Goal: Information Seeking & Learning: Learn about a topic

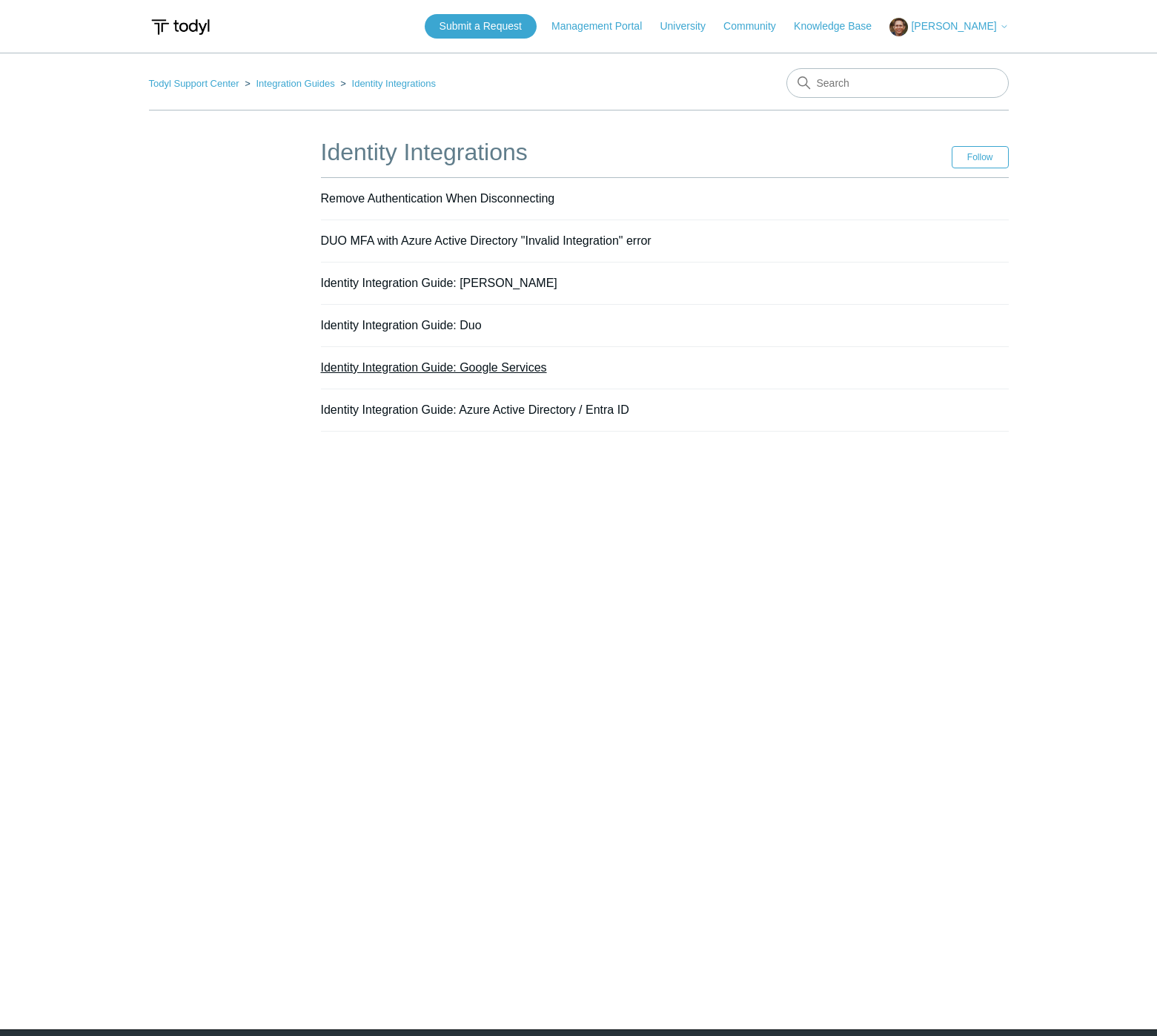
click at [532, 366] on link "Identity Integration Guide: Google Services" at bounding box center [434, 367] width 226 height 13
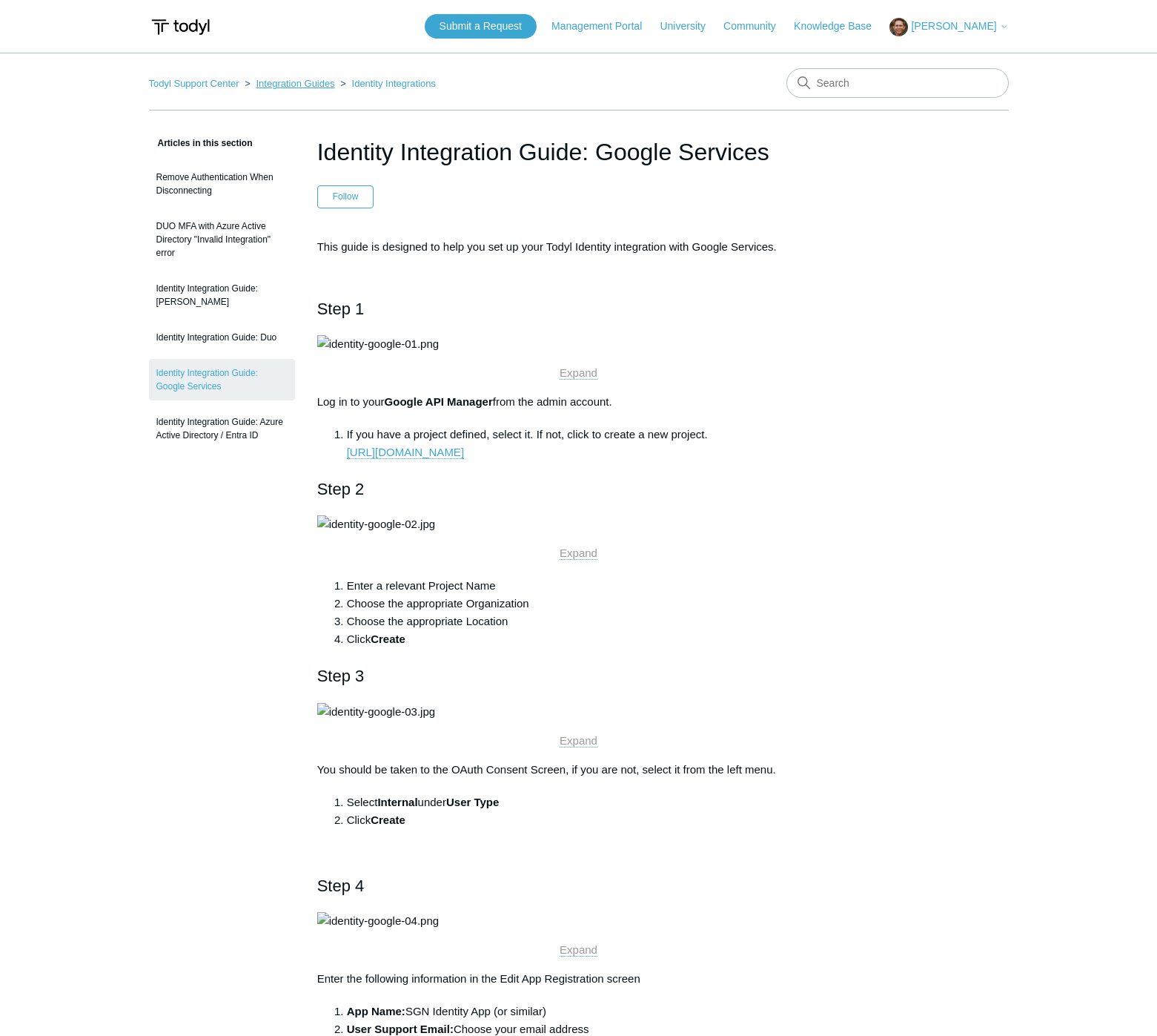
click at [285, 79] on link "Integration Guides" at bounding box center [295, 83] width 79 height 11
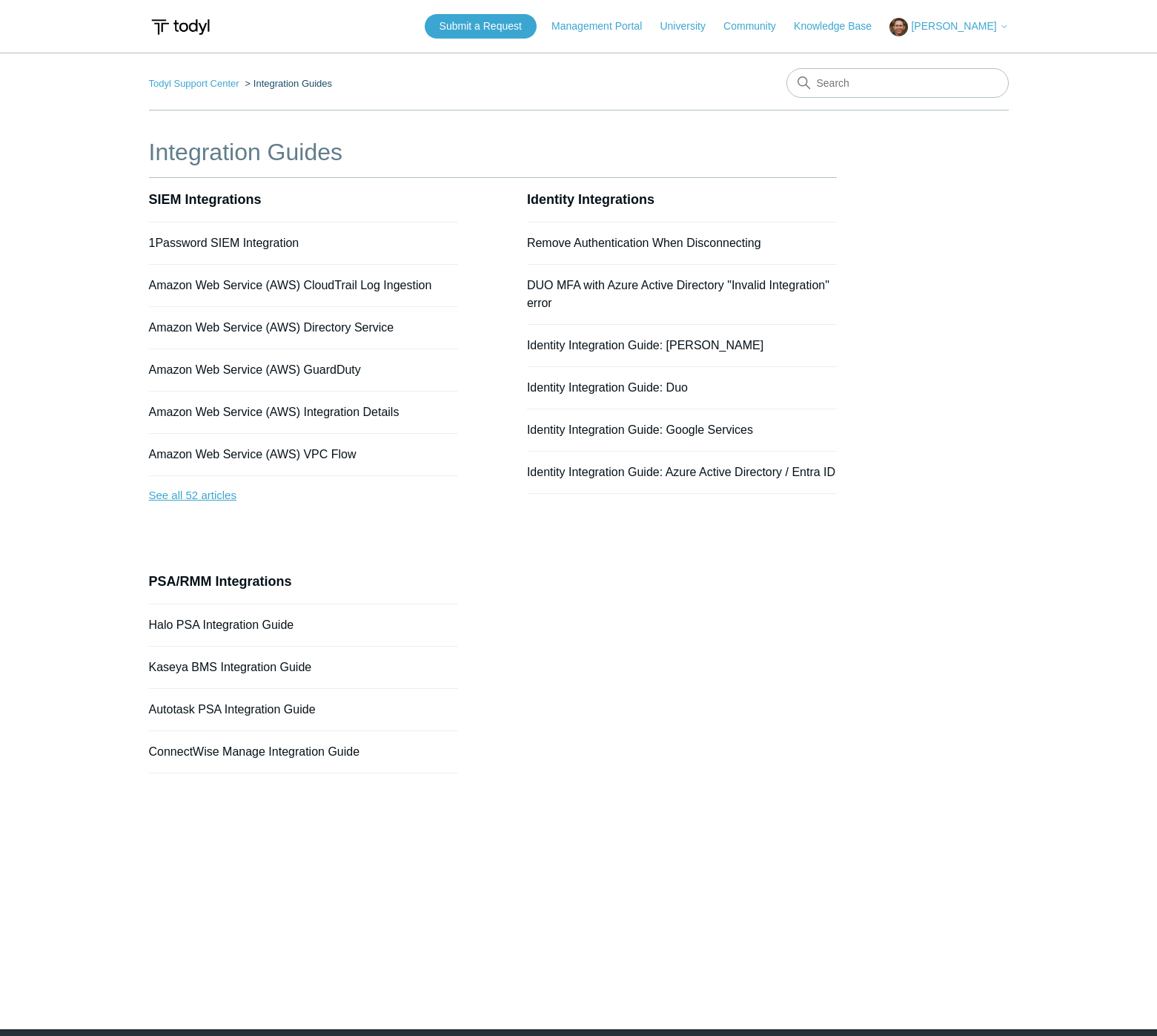
drag, startPoint x: 214, startPoint y: 492, endPoint x: 230, endPoint y: 486, distance: 17.1
click at [214, 492] on link "See all 52 articles" at bounding box center [304, 495] width 310 height 39
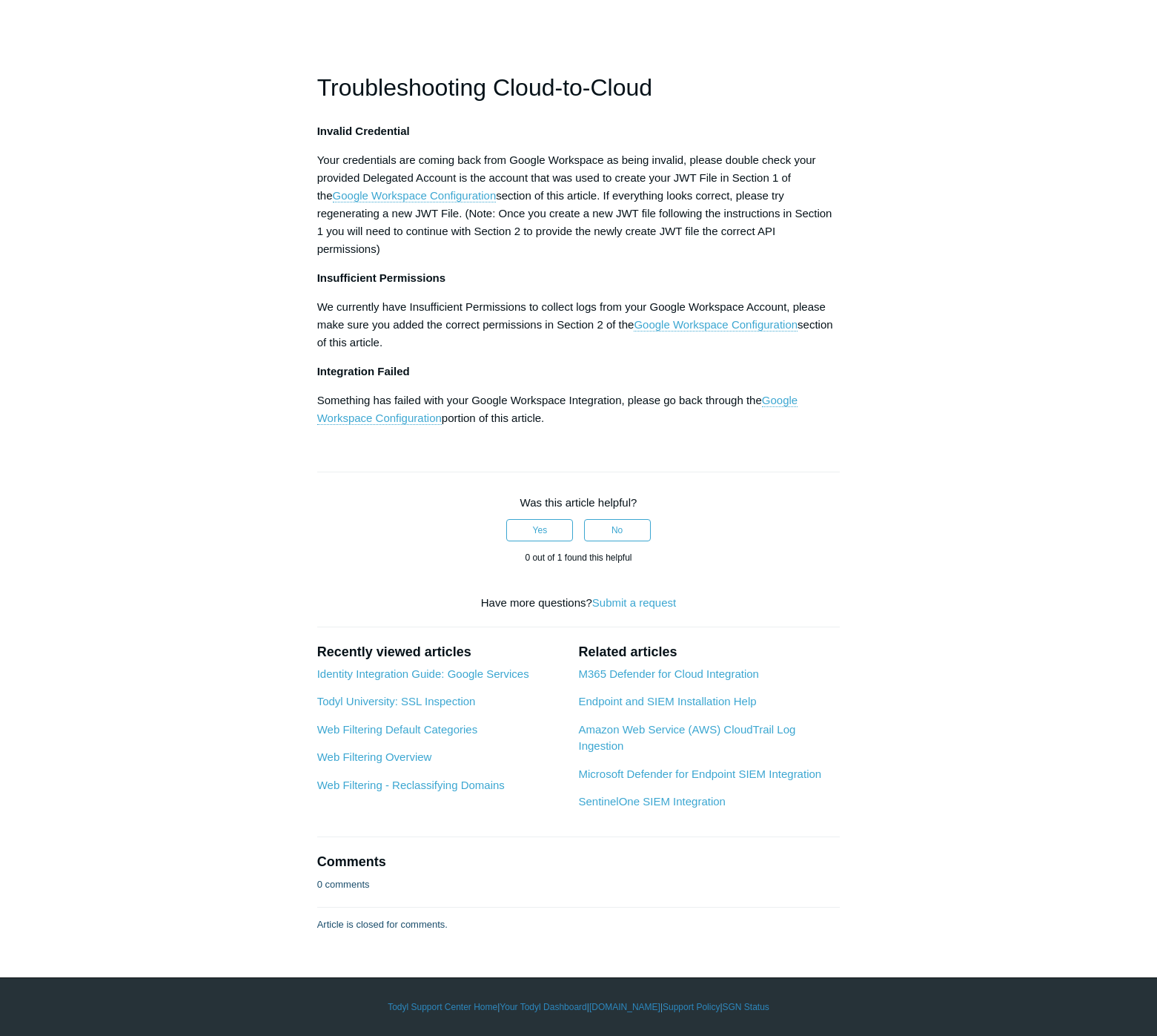
scroll to position [6906, 0]
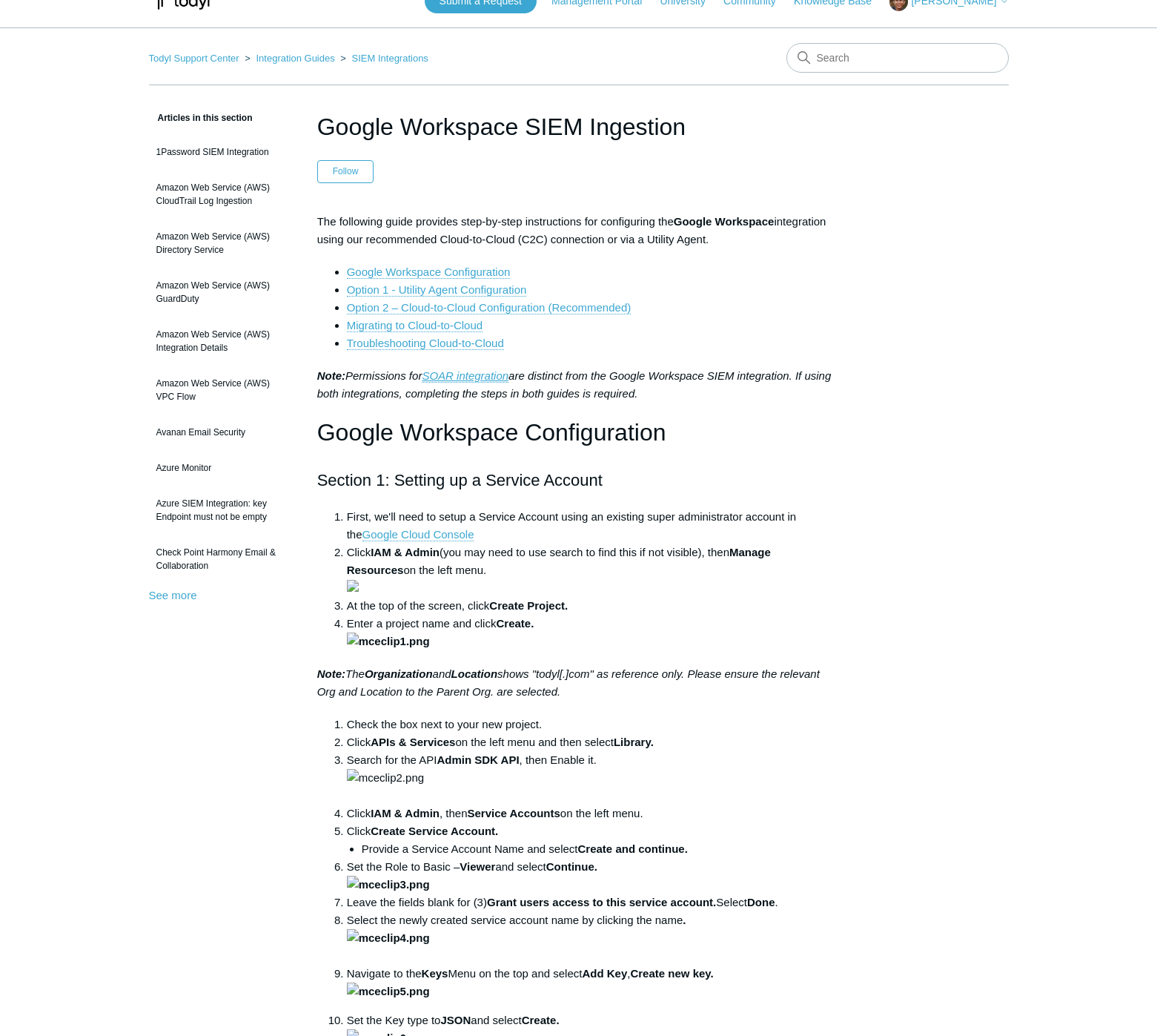
scroll to position [0, 0]
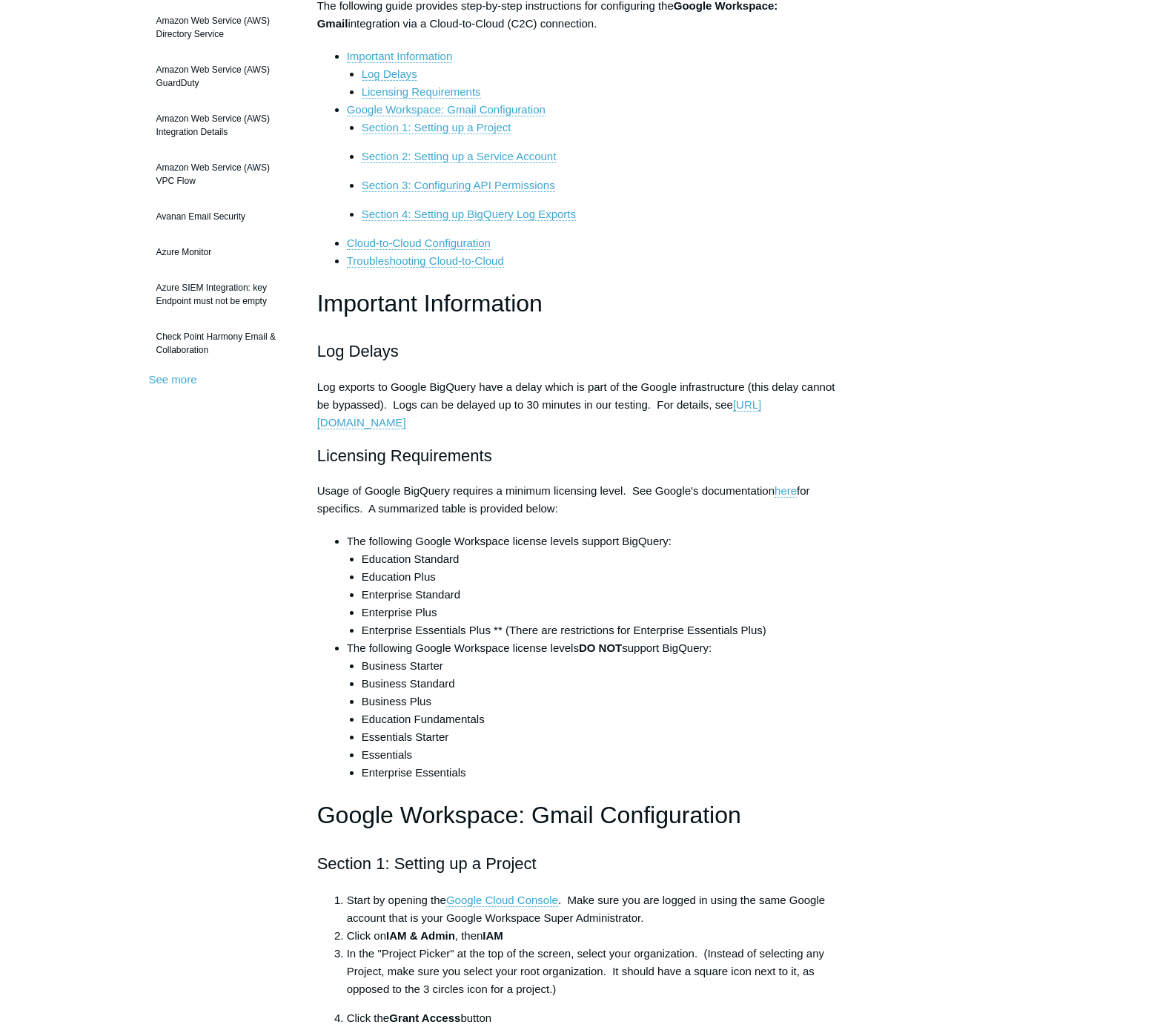
scroll to position [325, 0]
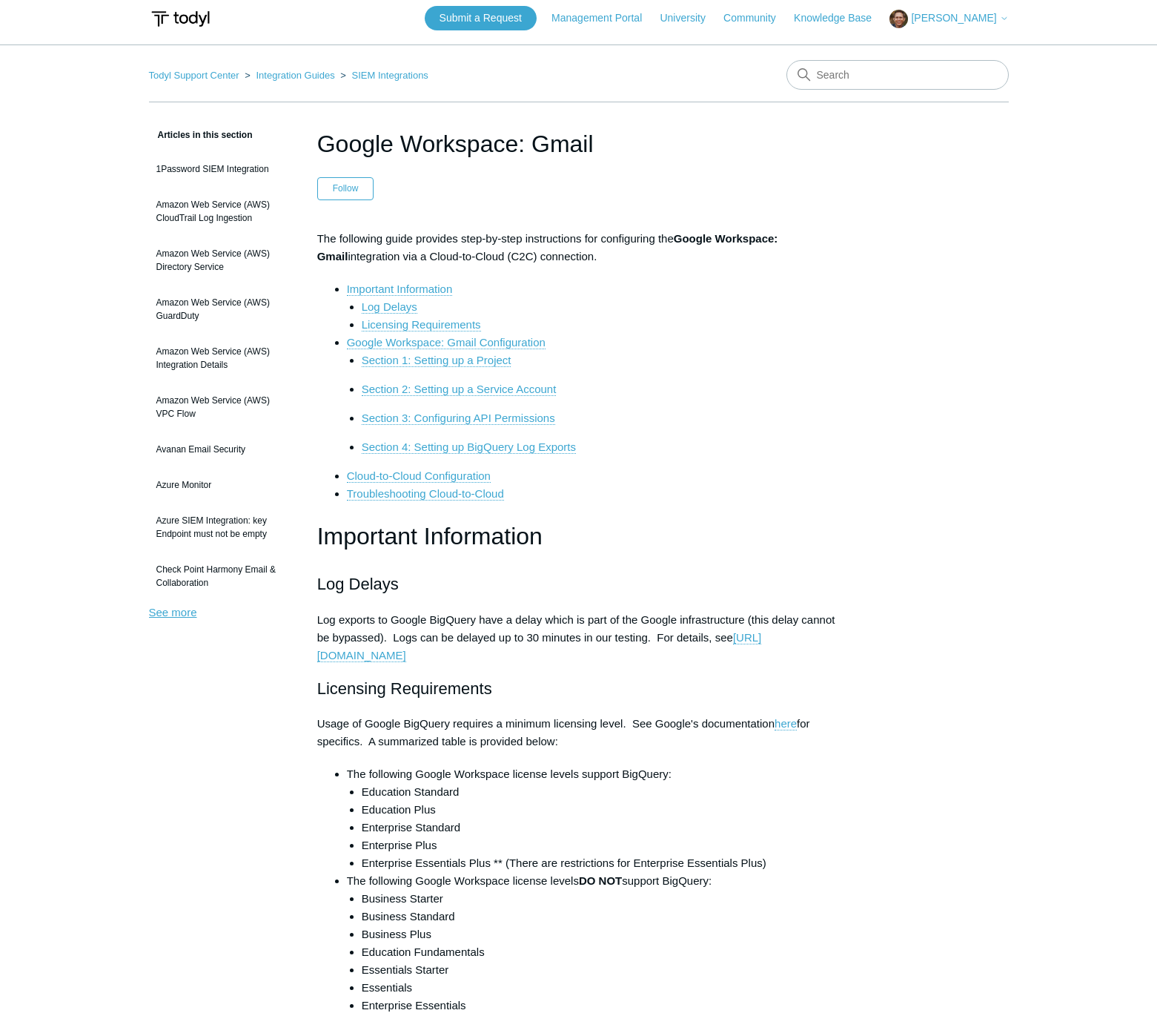
scroll to position [0, 0]
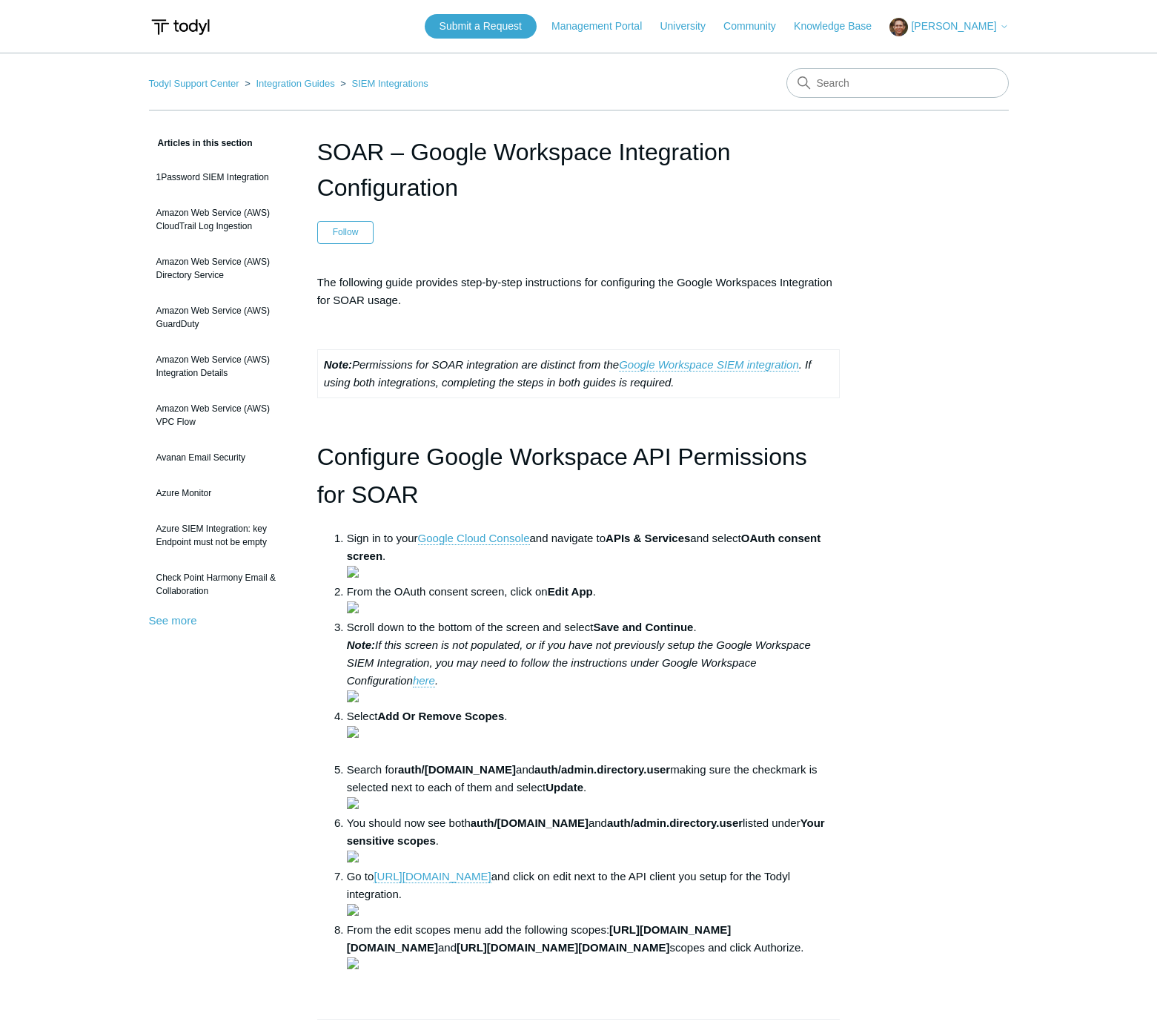
click at [1152, 276] on main "Todyl Support Center Integration Guides SIEM Integrations Articles in this sect…" at bounding box center [578, 792] width 1157 height 1478
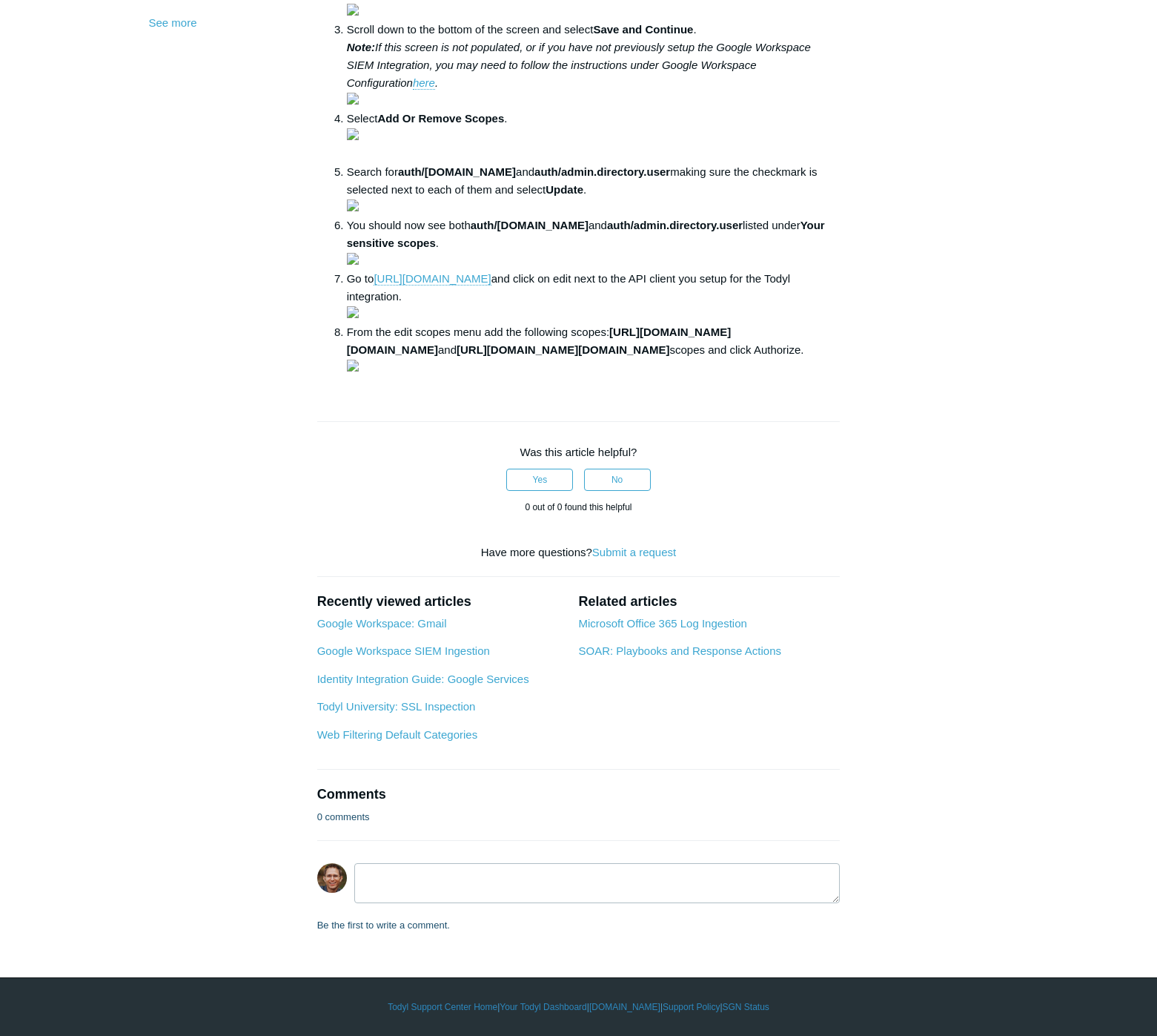
scroll to position [1722, 0]
click at [932, 437] on div "Articles in this section 1Password SIEM Integration Amazon Web Service (AWS) Cl…" at bounding box center [578, 234] width 860 height 1396
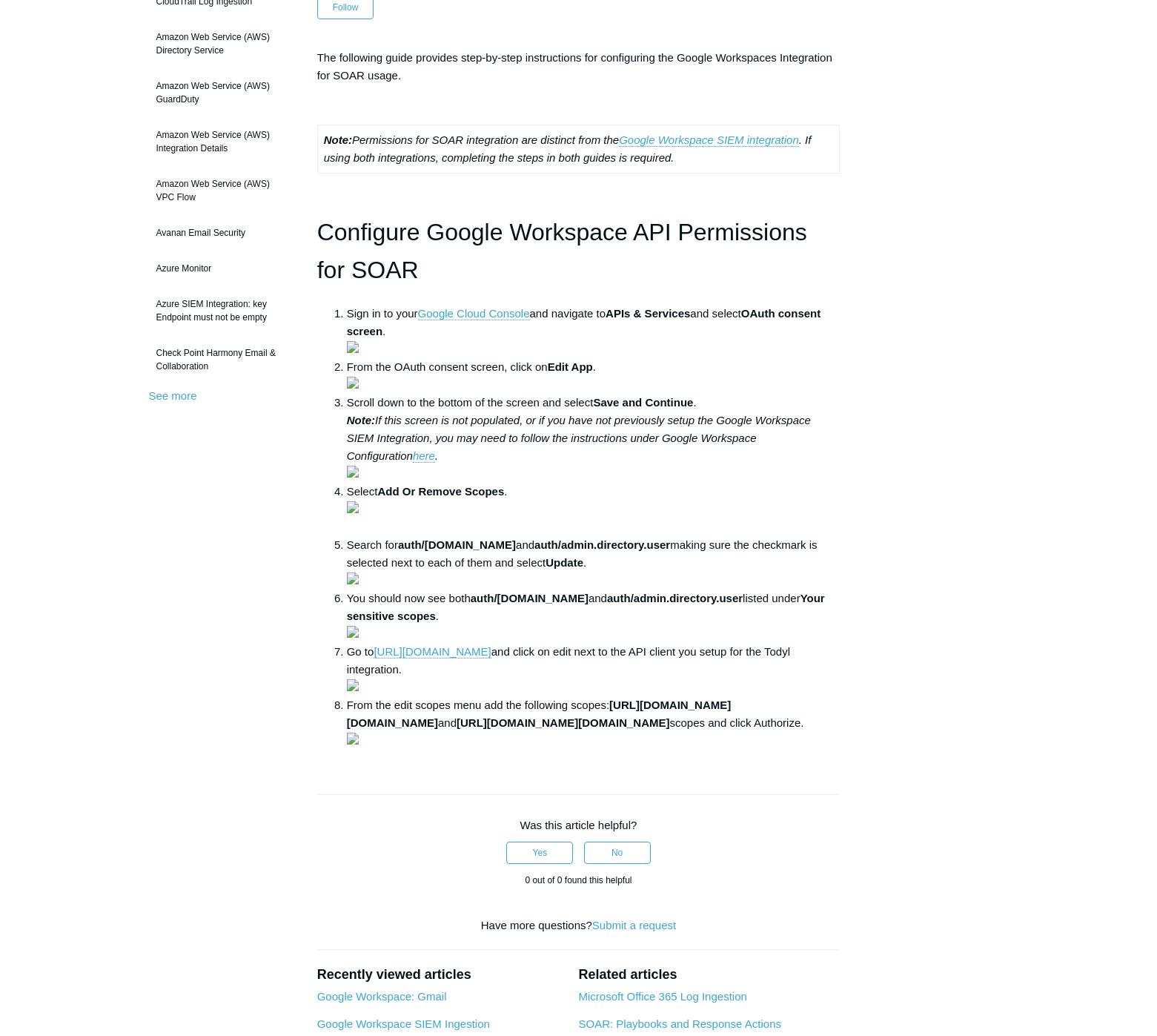
scroll to position [0, 0]
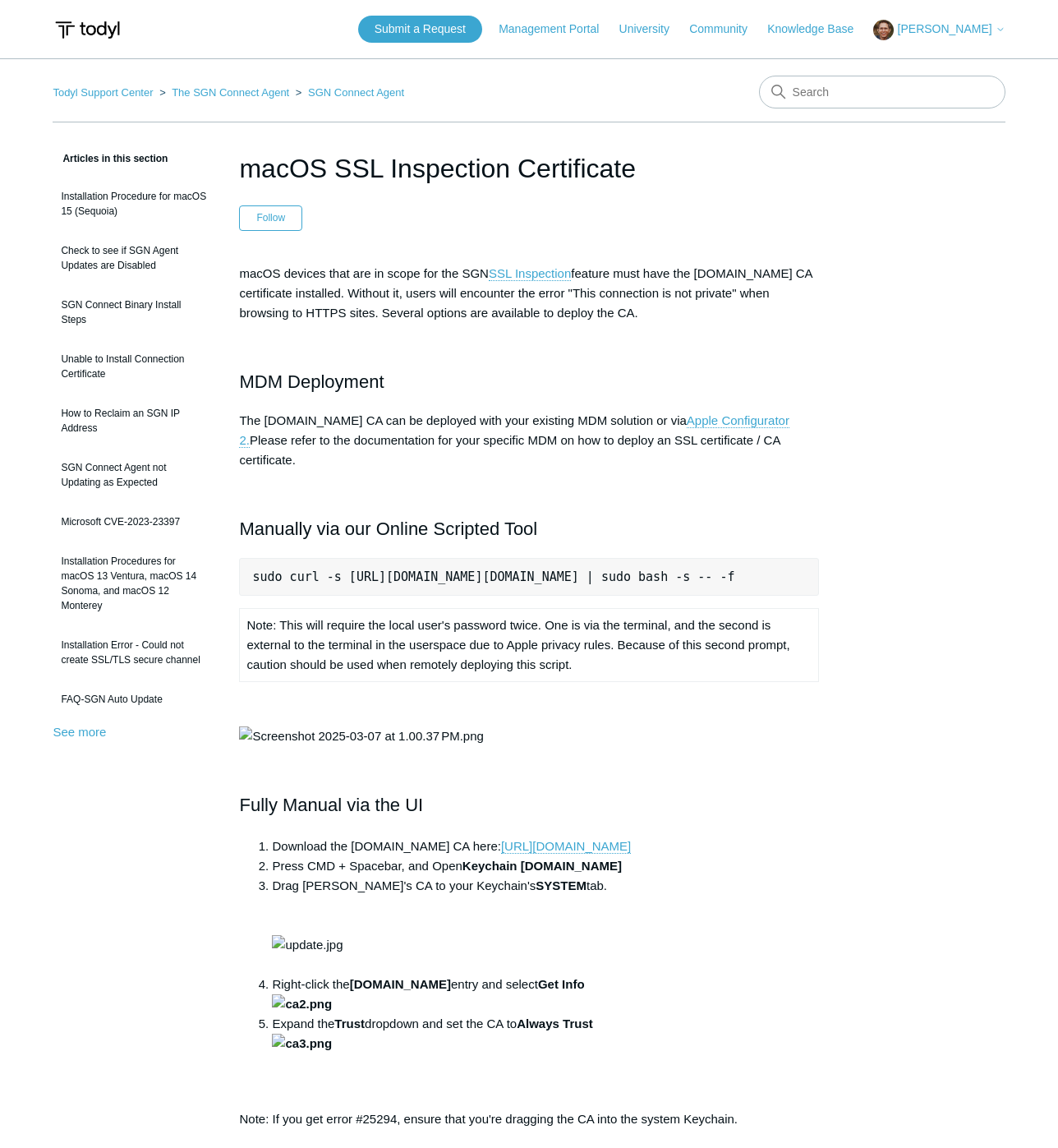
click at [361, 462] on div "macOS devices that are in scope for the SGN SSL Inspection feature must have th…" at bounding box center [529, 712] width 579 height 898
